Goal: Task Accomplishment & Management: Use online tool/utility

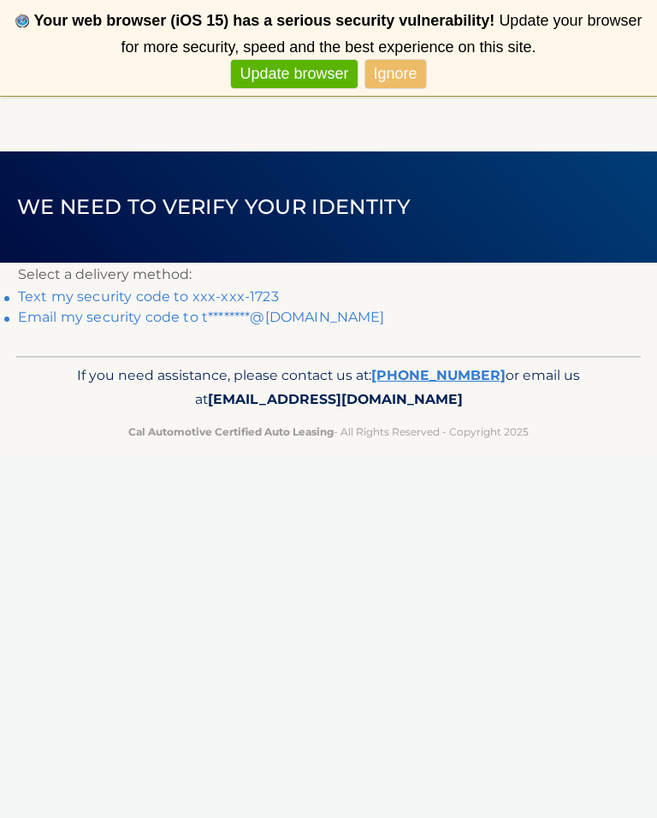
click at [118, 295] on link "Text my security code to xxx-xxx-1723" at bounding box center [148, 296] width 261 height 16
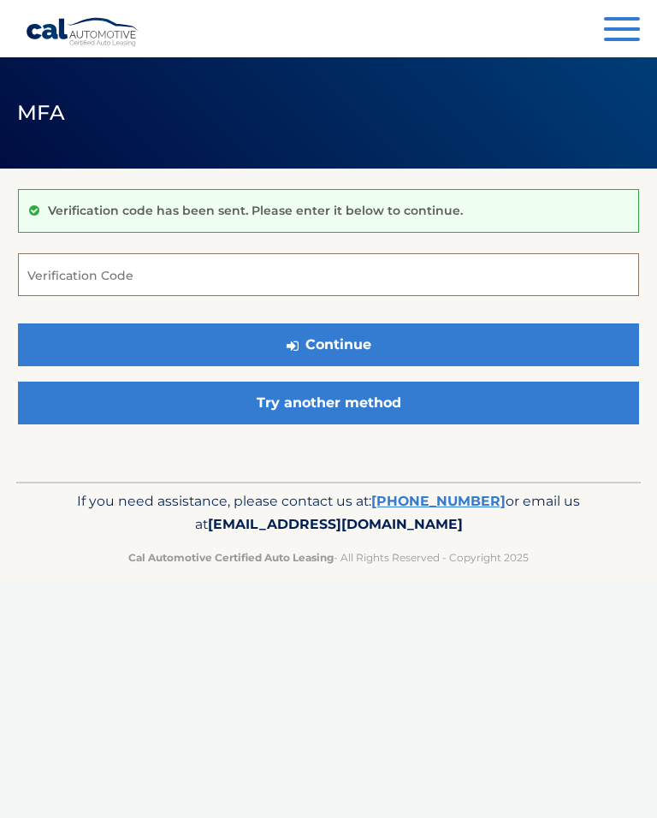
click at [109, 271] on input "Verification Code" at bounding box center [328, 274] width 621 height 43
type input "160248"
click at [472, 339] on button "Continue" at bounding box center [328, 344] width 621 height 43
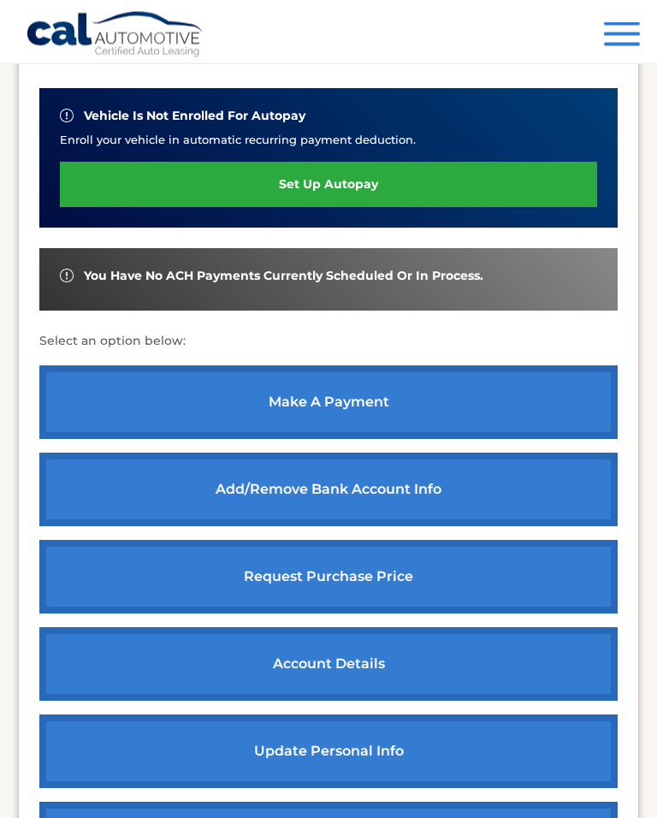
scroll to position [457, 0]
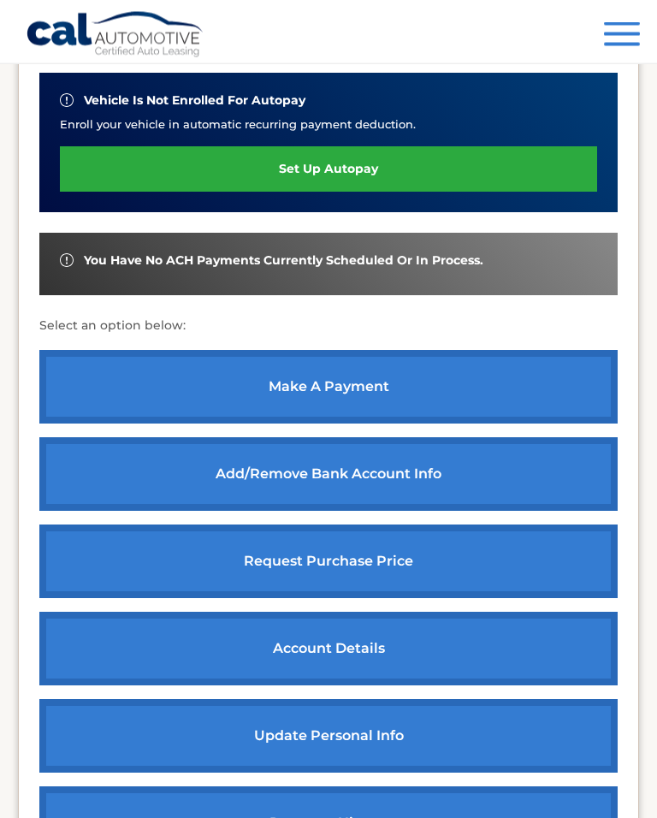
click at [499, 363] on link "make a payment" at bounding box center [328, 388] width 578 height 74
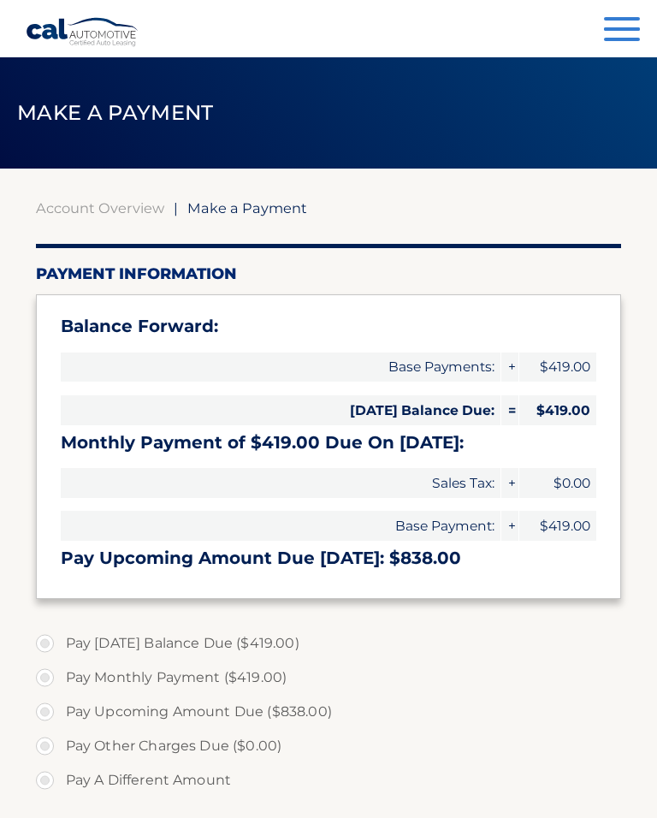
select select "ZmIwY2YwMDAtMDIwYi00YjFmLTk2ZDItNjM4OWIzMWU2NmEx"
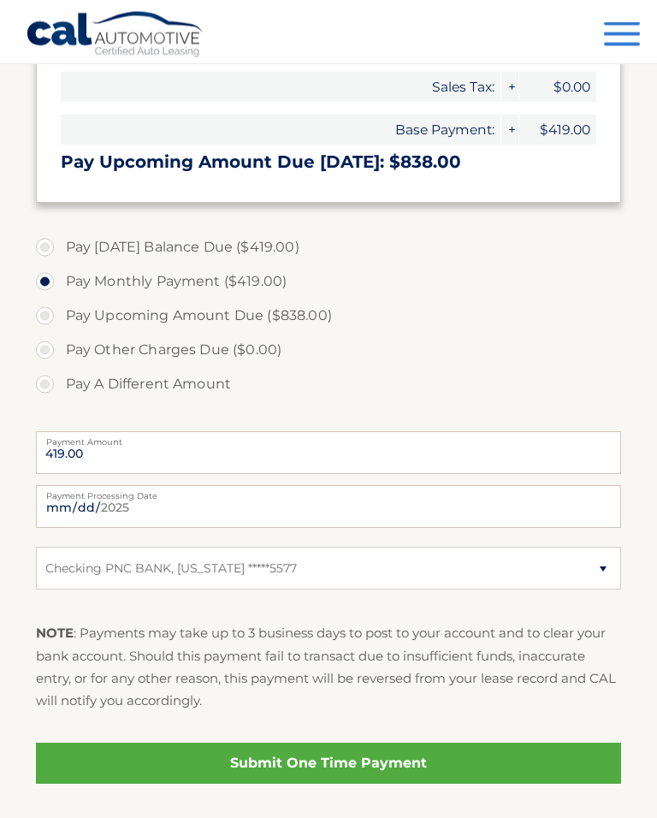
scroll to position [410, 0]
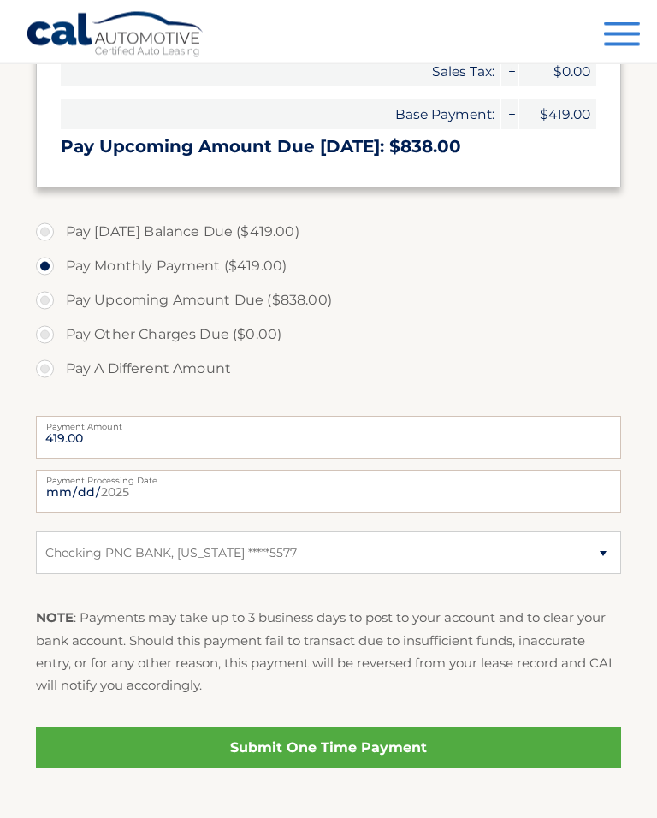
click at [135, 753] on link "Submit One Time Payment" at bounding box center [329, 748] width 586 height 41
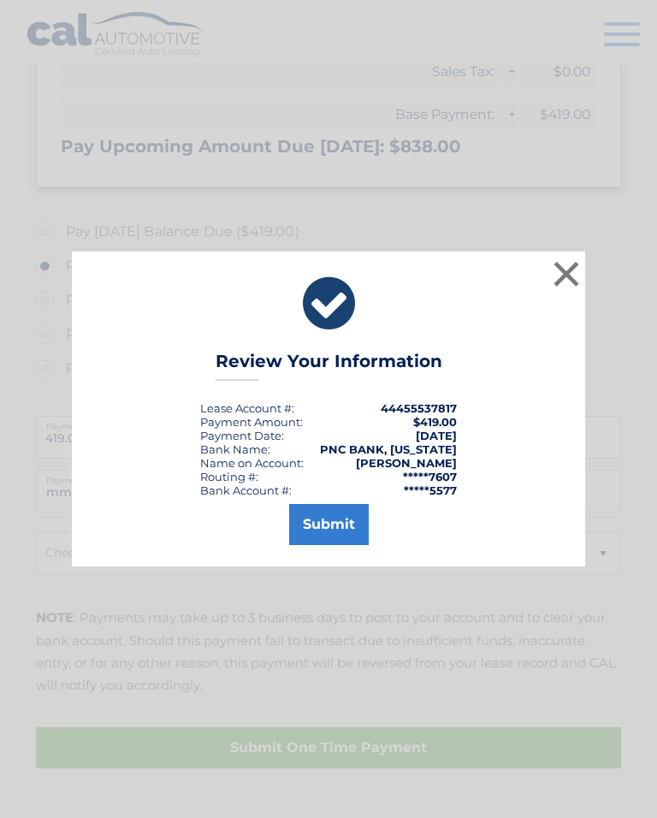
click at [328, 532] on button "Submit" at bounding box center [329, 524] width 80 height 41
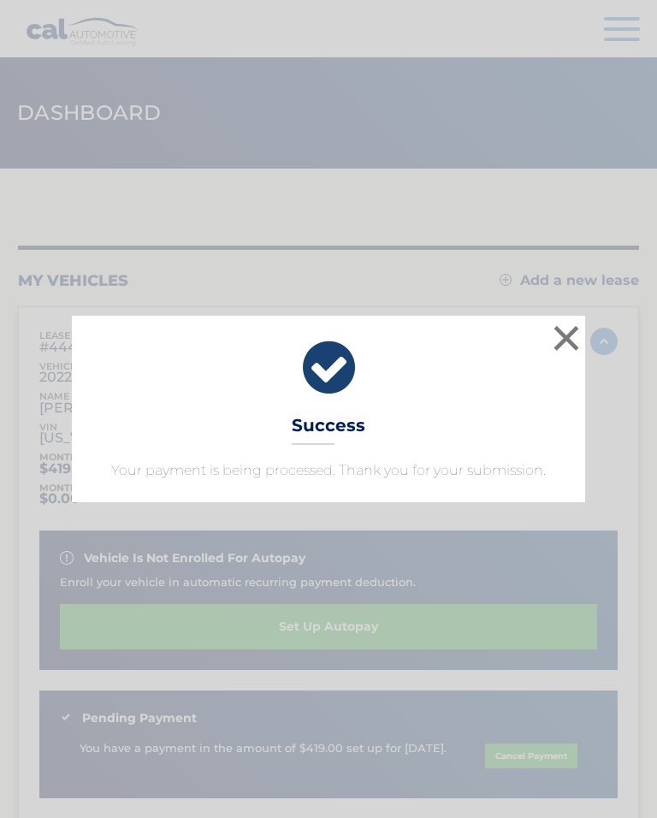
click at [572, 341] on button "×" at bounding box center [566, 338] width 34 height 34
